Goal: Task Accomplishment & Management: Manage account settings

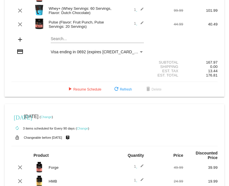
scroll to position [72, 0]
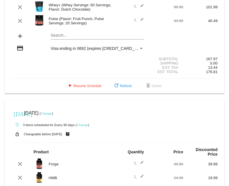
click at [140, 48] on div "Payment Method" at bounding box center [141, 48] width 3 height 1
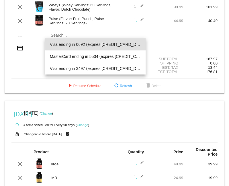
click at [20, 44] on div at bounding box center [114, 93] width 229 height 186
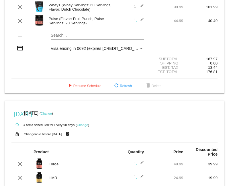
click at [95, 46] on span "Visa ending in 0692 (expires [CREDIT_CARD_DATA])" at bounding box center [99, 48] width 96 height 5
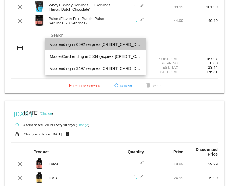
click at [95, 45] on span "Visa ending in 0692 (expires [CREDIT_CARD_DATA])" at bounding box center [96, 44] width 92 height 12
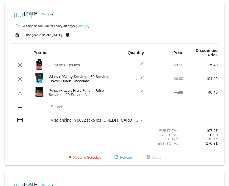
click at [86, 118] on span "Visa ending in 0692 (expires [CREDIT_CARD_DATA])" at bounding box center [99, 120] width 96 height 5
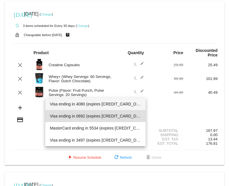
click at [90, 105] on span "Visa ending in 4080 (expires [CREDIT_CARD_DATA])" at bounding box center [96, 104] width 92 height 12
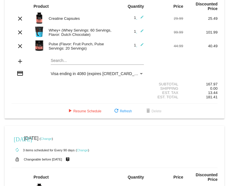
scroll to position [50, 0]
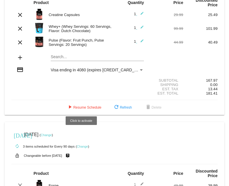
click at [83, 106] on span "play_arrow Resume Schedule" at bounding box center [84, 108] width 35 height 4
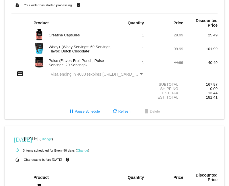
scroll to position [0, 0]
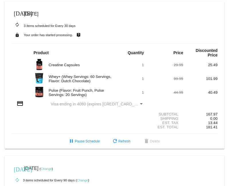
click at [33, 15] on span "[DATE]" at bounding box center [31, 13] width 14 height 5
click at [15, 12] on mat-icon "[DATE]" at bounding box center [17, 12] width 7 height 7
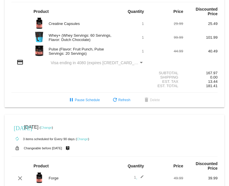
scroll to position [43, 0]
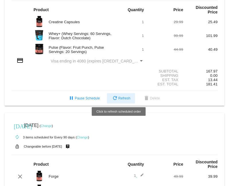
click at [118, 97] on span "refresh Refresh" at bounding box center [121, 98] width 19 height 4
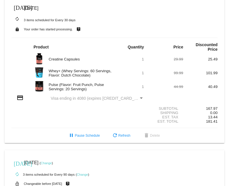
scroll to position [0, 0]
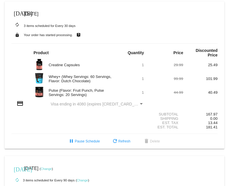
click at [53, 14] on div "[DATE] [DATE]" at bounding box center [114, 13] width 206 height 11
click at [37, 15] on span "[DATE]" at bounding box center [31, 13] width 14 height 5
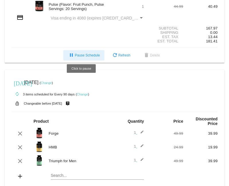
click at [89, 53] on span "pause Pause Schedule" at bounding box center [84, 55] width 32 height 4
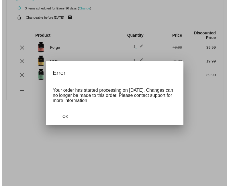
scroll to position [91, 0]
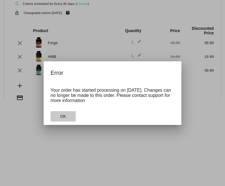
click at [64, 118] on span "OK" at bounding box center [63, 116] width 6 height 5
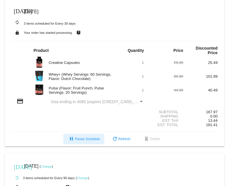
scroll to position [0, 0]
